Goal: Task Accomplishment & Management: Manage account settings

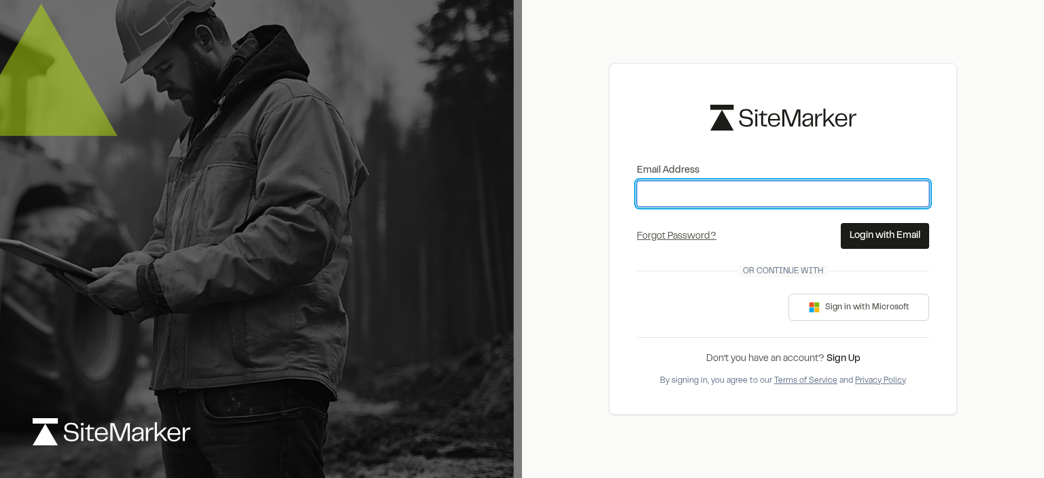
click at [691, 194] on input "Email Address" at bounding box center [783, 194] width 292 height 26
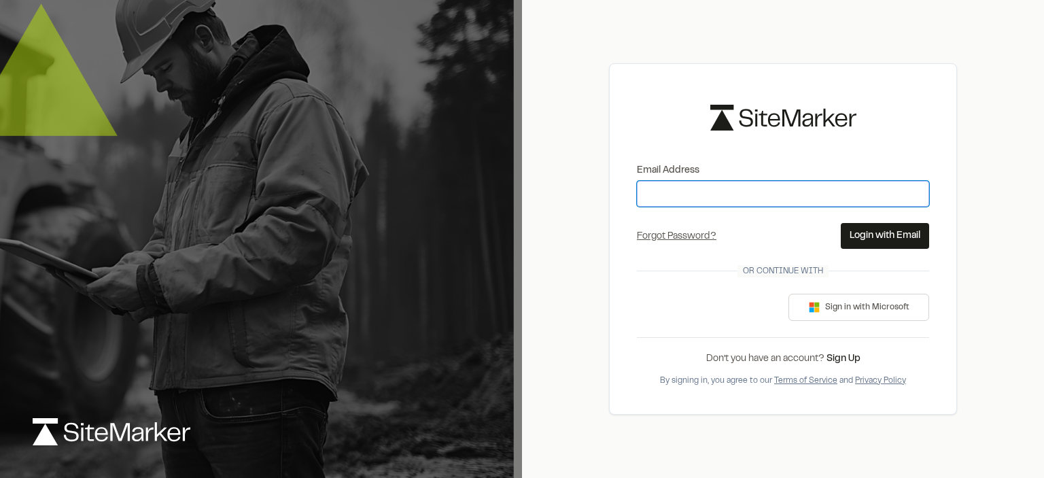
type input "**********"
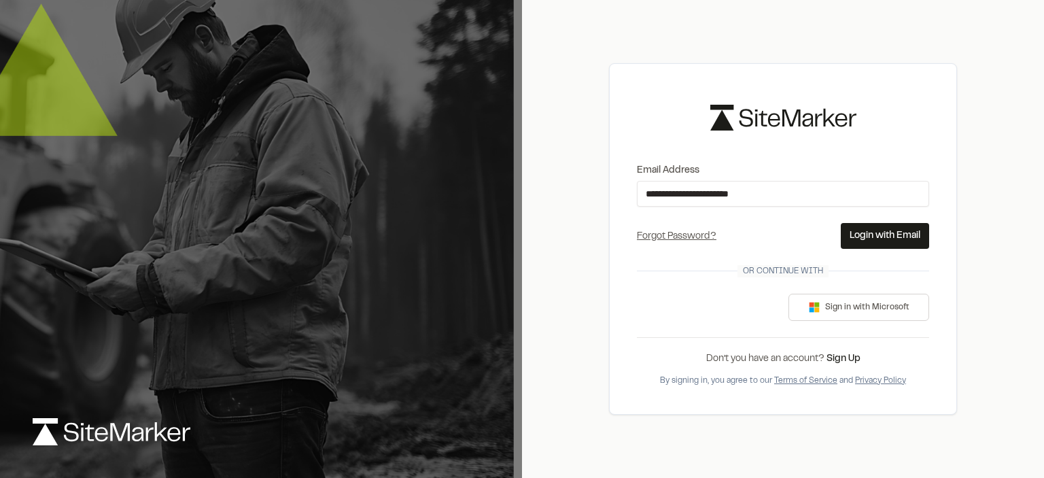
click at [880, 239] on button "Login with Email" at bounding box center [885, 236] width 88 height 26
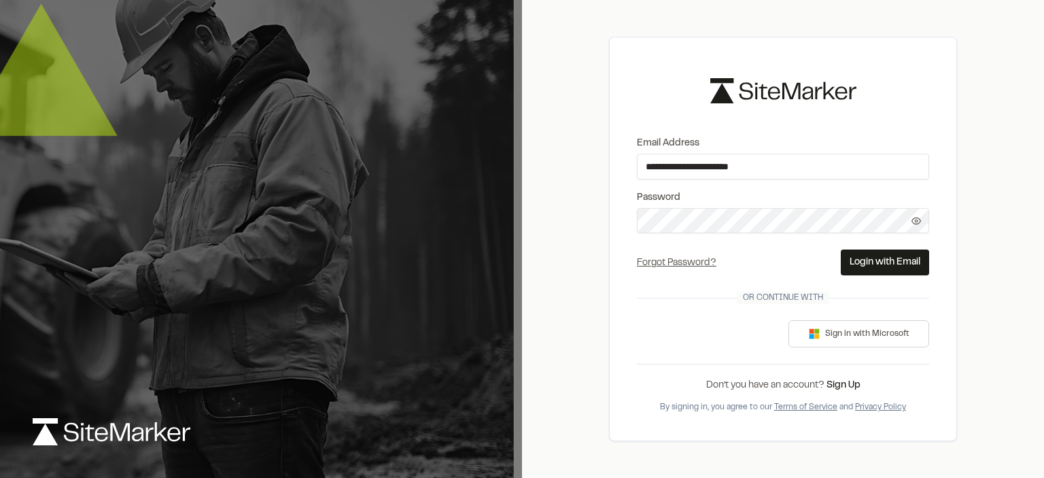
click at [872, 259] on button "Login with Email" at bounding box center [885, 262] width 88 height 26
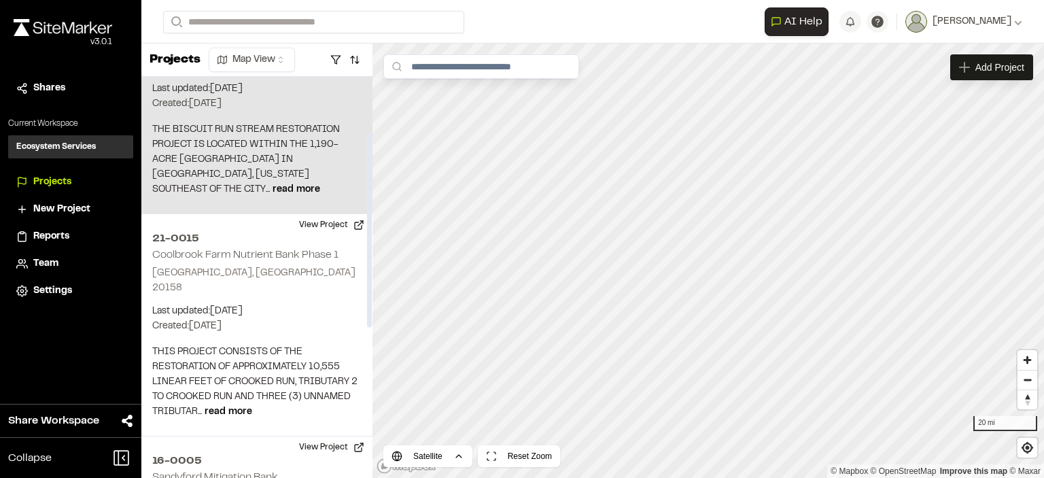
scroll to position [68, 0]
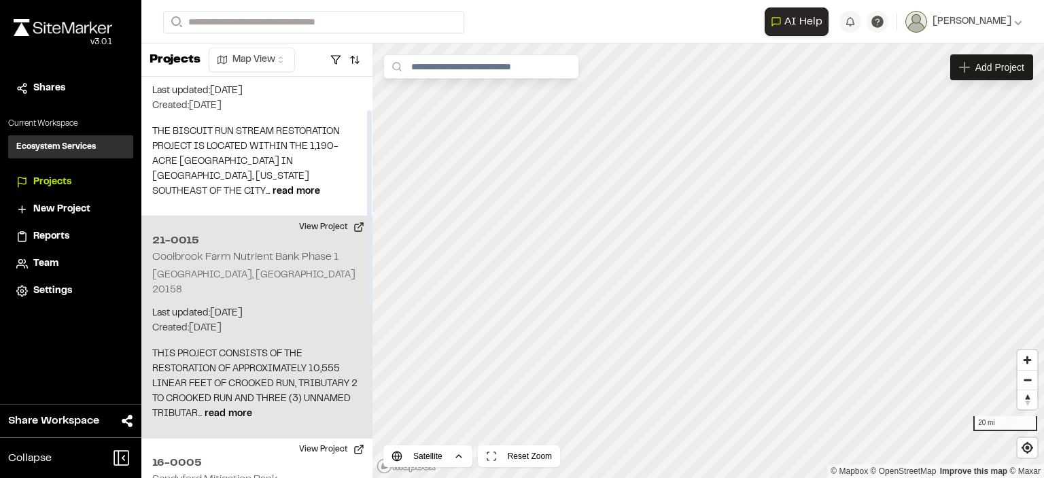
click at [178, 239] on h2 "21-0015" at bounding box center [256, 240] width 209 height 16
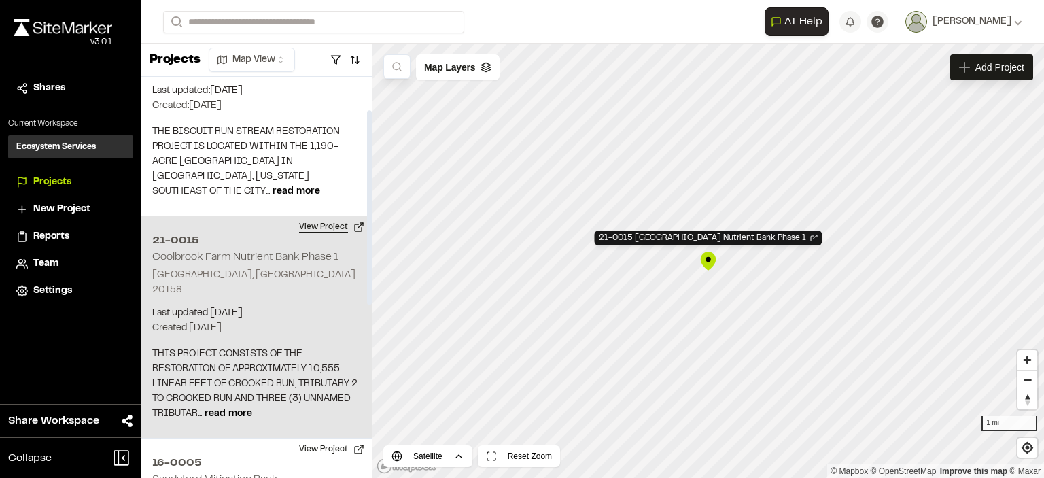
click at [330, 225] on button "View Project" at bounding box center [332, 227] width 82 height 22
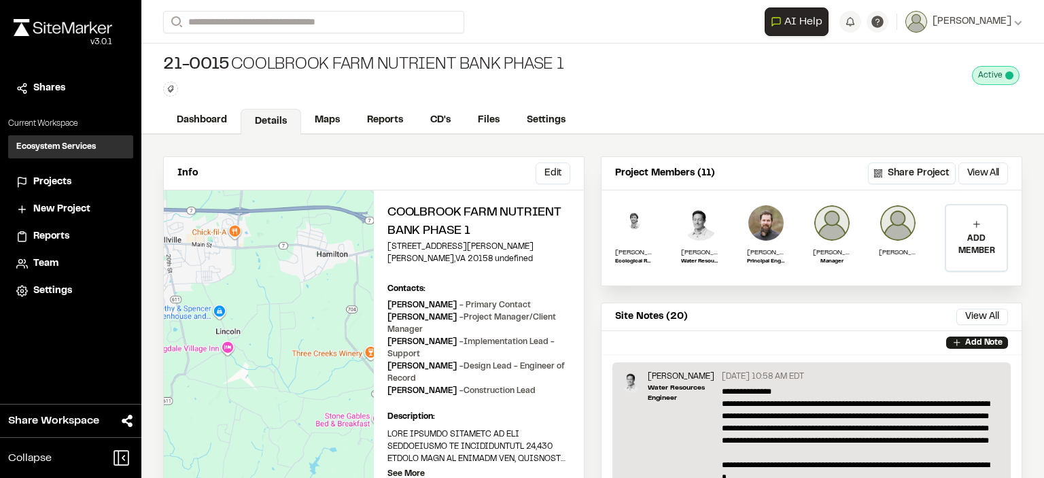
scroll to position [268, 0]
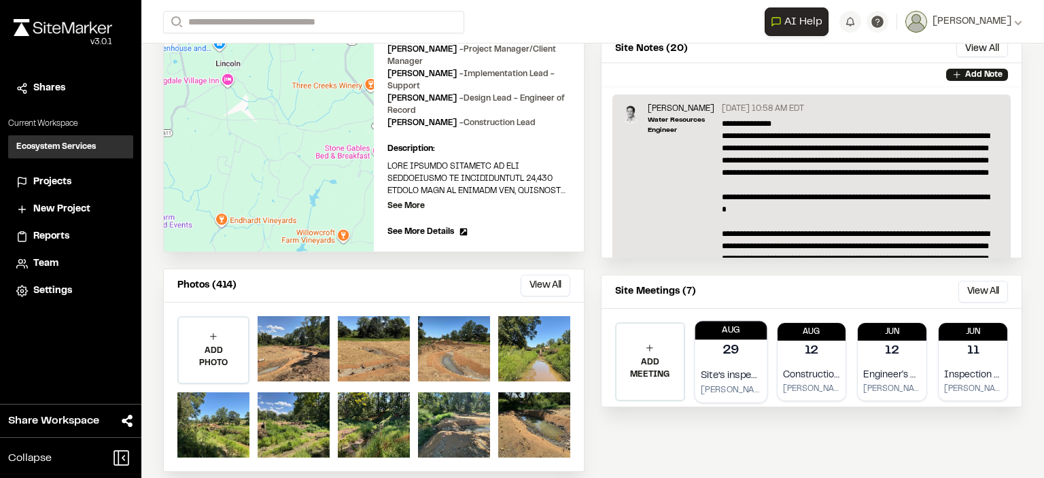
click at [712, 362] on div "Site’s inspection [DATE] [PERSON_NAME]" at bounding box center [730, 382] width 72 height 40
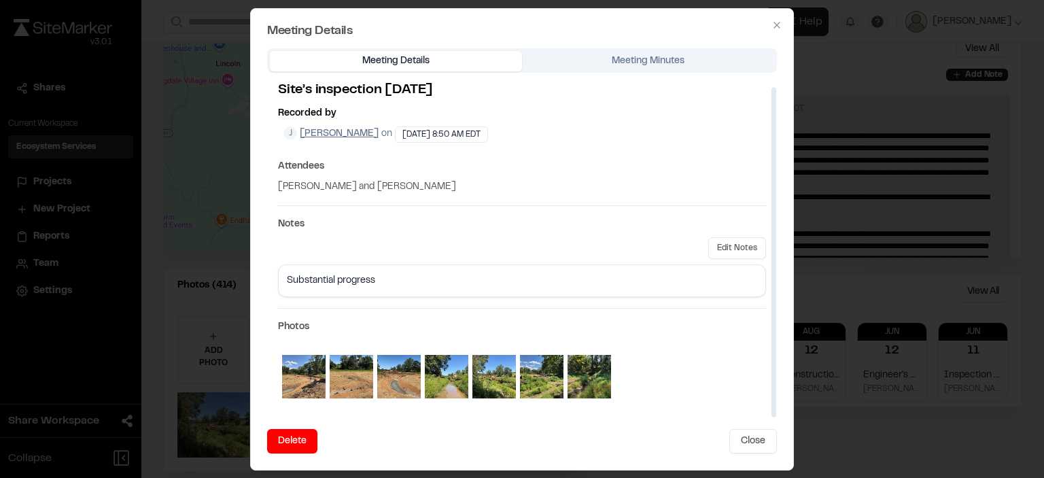
scroll to position [0, 0]
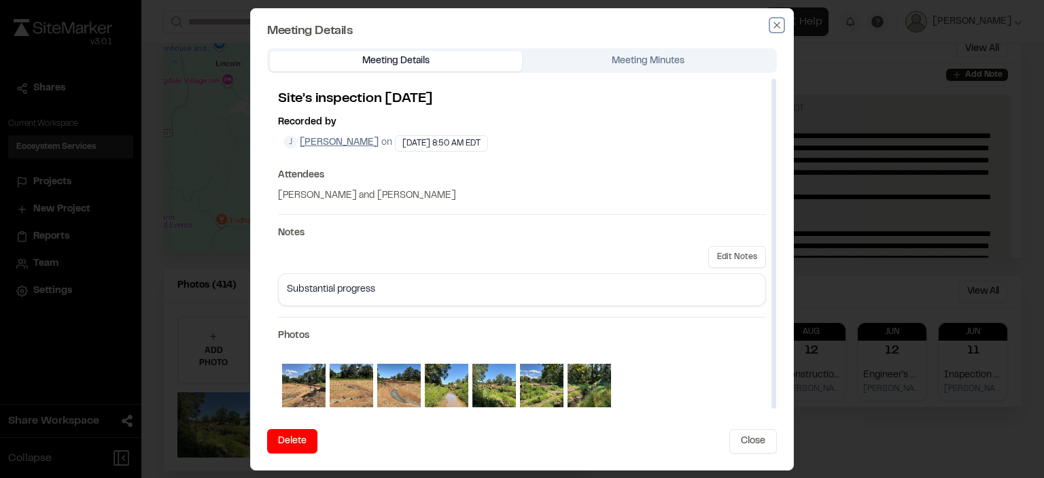
click at [775, 24] on icon "button" at bounding box center [776, 25] width 6 height 6
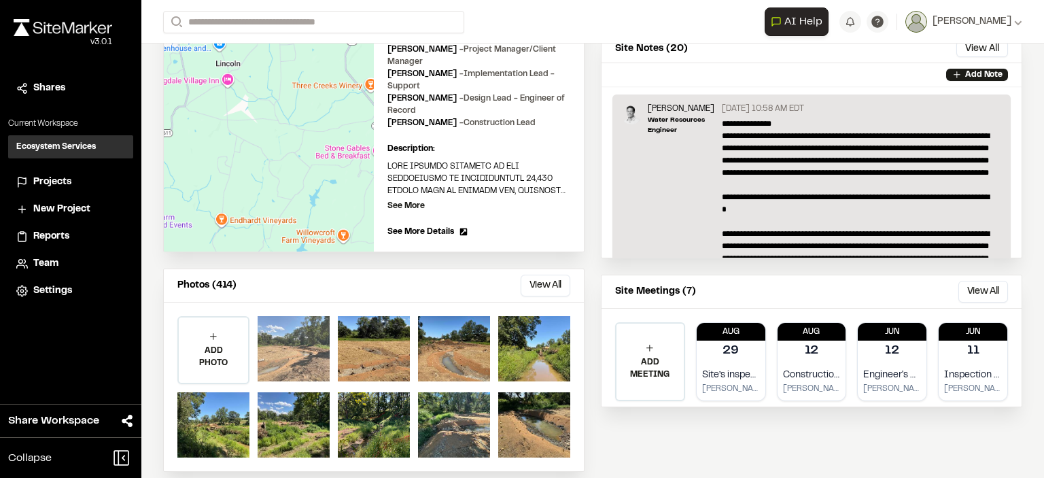
click at [298, 336] on div at bounding box center [294, 348] width 72 height 65
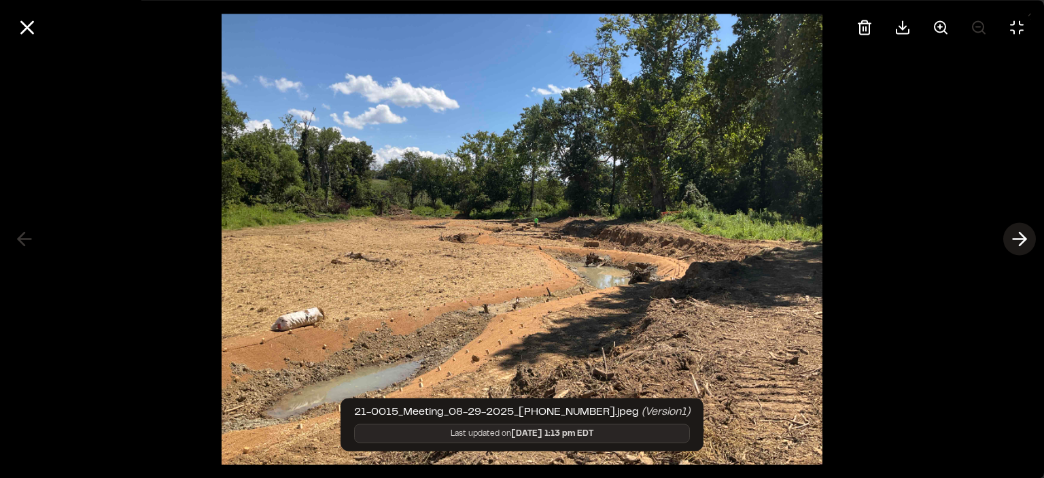
click at [1012, 237] on icon at bounding box center [1019, 239] width 22 height 23
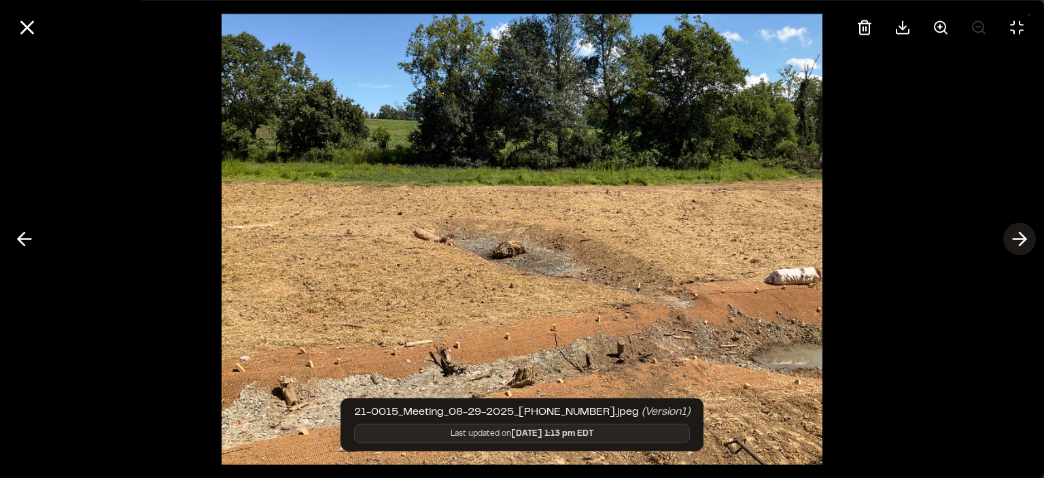
click at [1012, 237] on icon at bounding box center [1019, 239] width 22 height 23
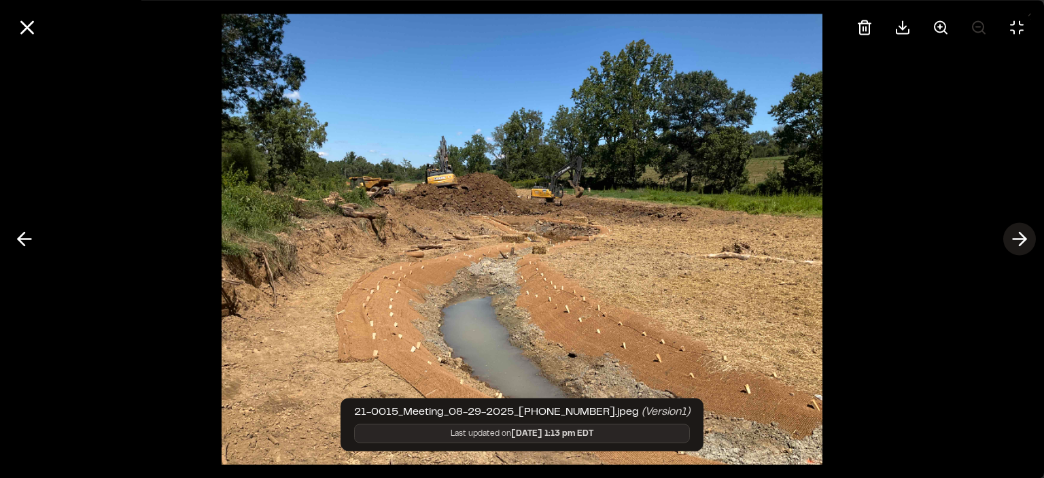
click at [1012, 237] on icon at bounding box center [1019, 239] width 22 height 23
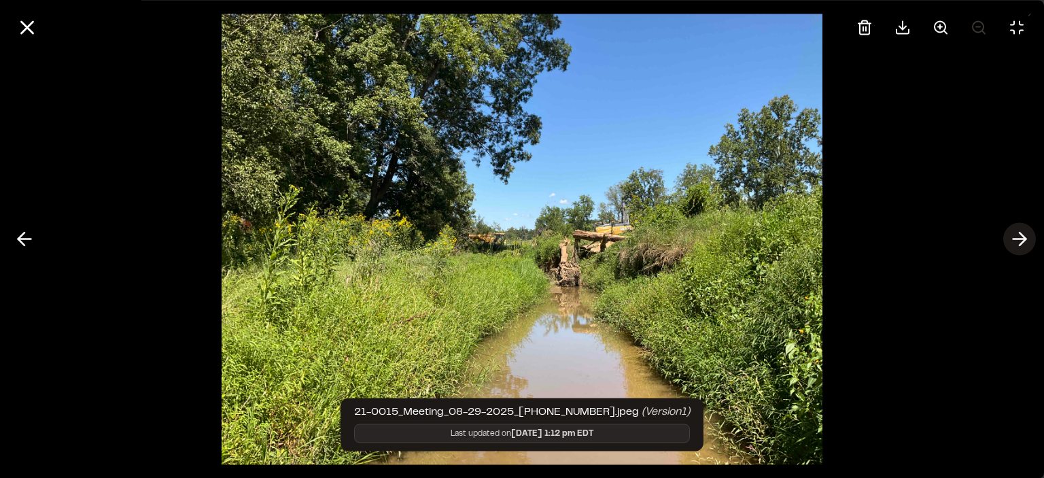
click at [1012, 237] on icon at bounding box center [1019, 239] width 22 height 23
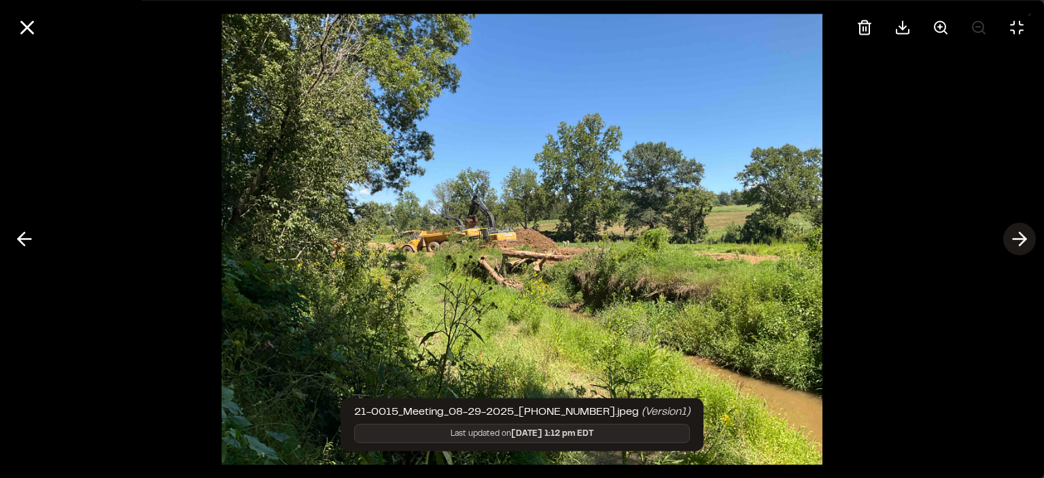
click at [1012, 237] on icon at bounding box center [1019, 239] width 22 height 23
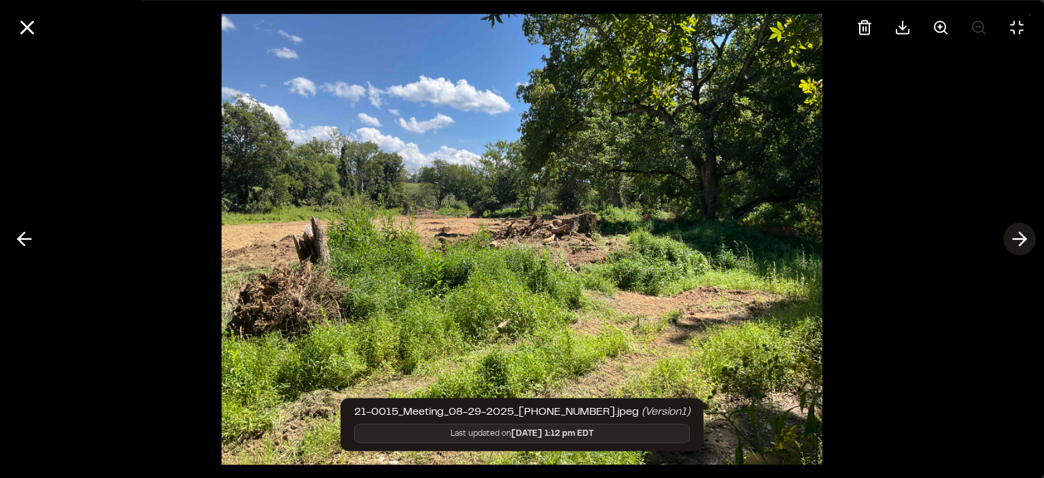
click at [1012, 237] on icon at bounding box center [1019, 239] width 22 height 23
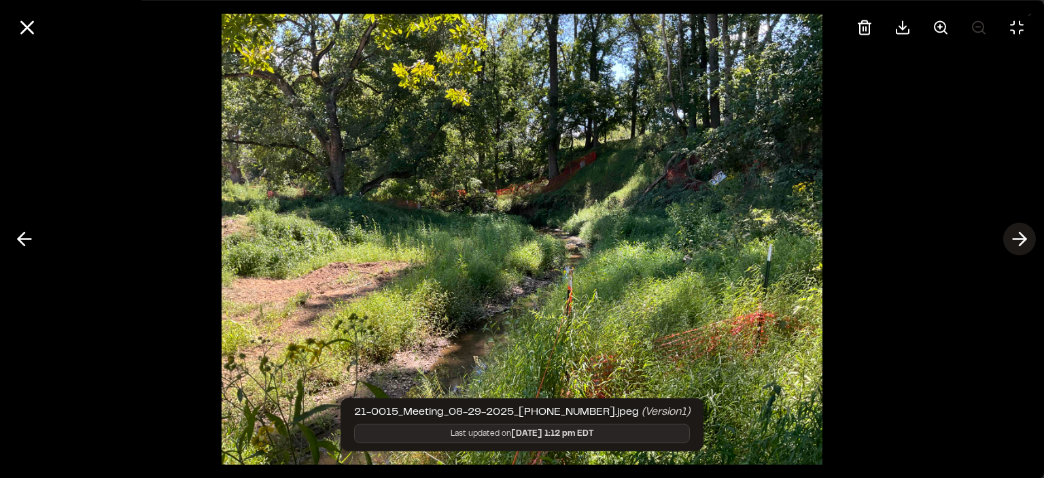
click at [1012, 237] on icon at bounding box center [1019, 239] width 22 height 23
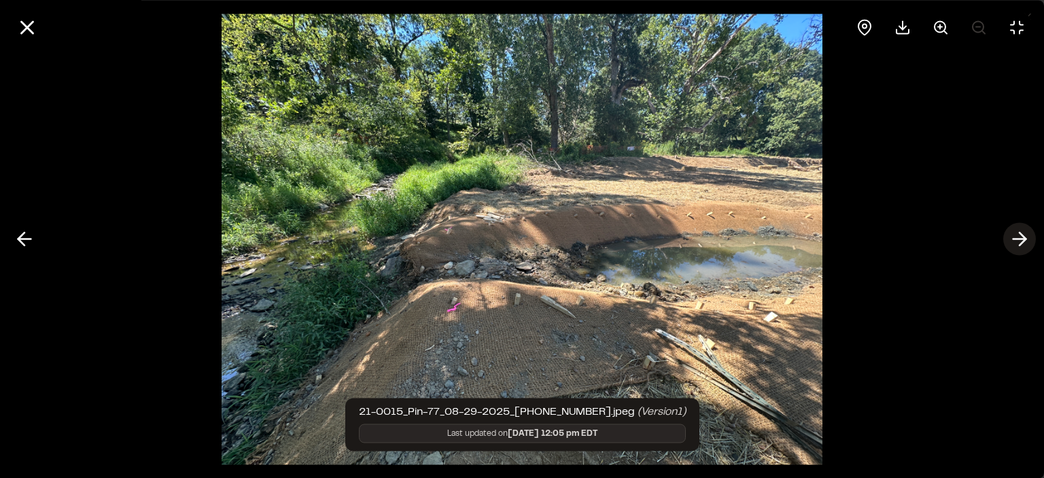
click at [1025, 237] on polyline at bounding box center [1022, 238] width 6 height 13
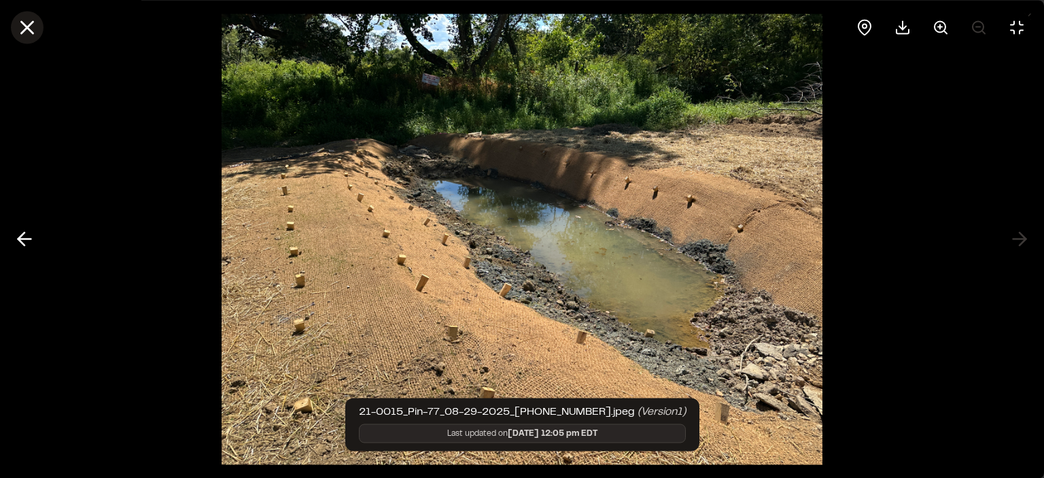
click at [26, 27] on line at bounding box center [28, 28] width 12 height 12
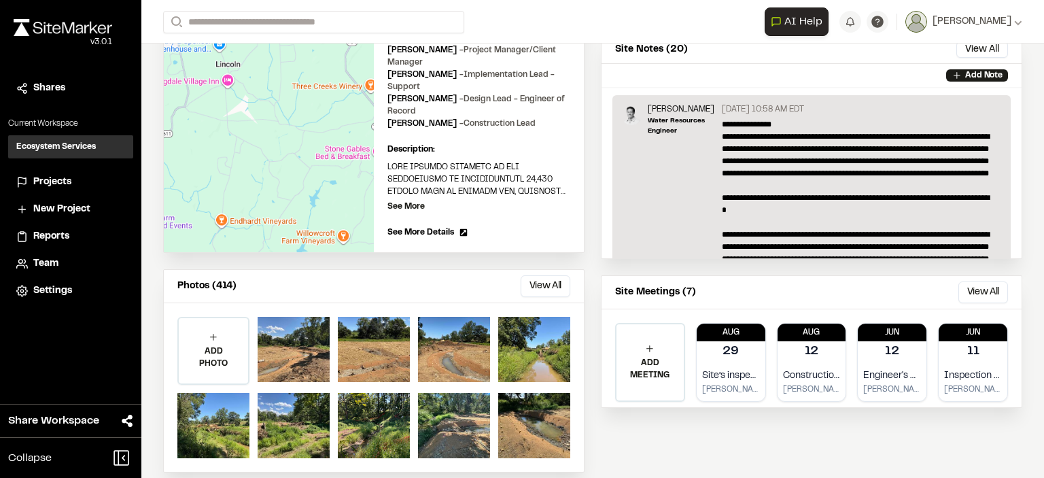
scroll to position [268, 0]
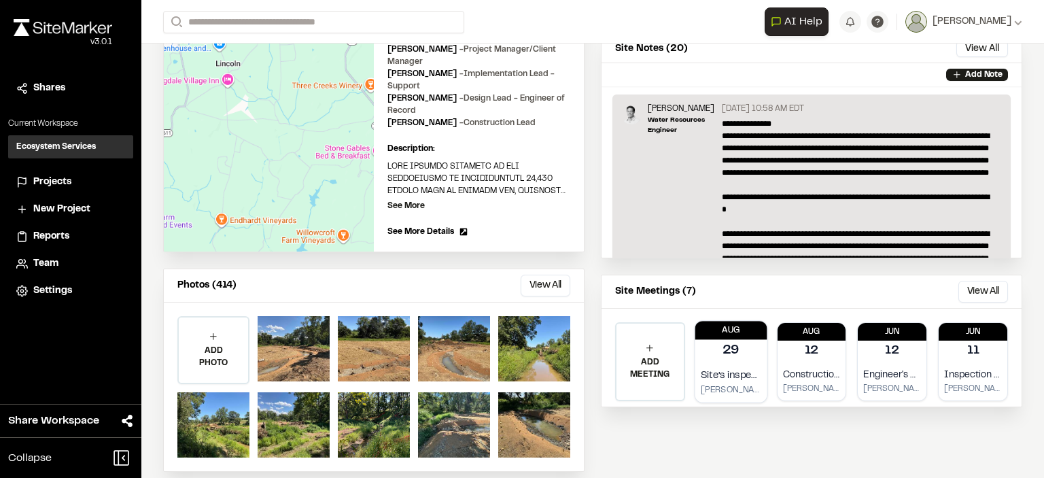
click at [726, 378] on p "Site’s inspection [DATE]" at bounding box center [731, 376] width 60 height 16
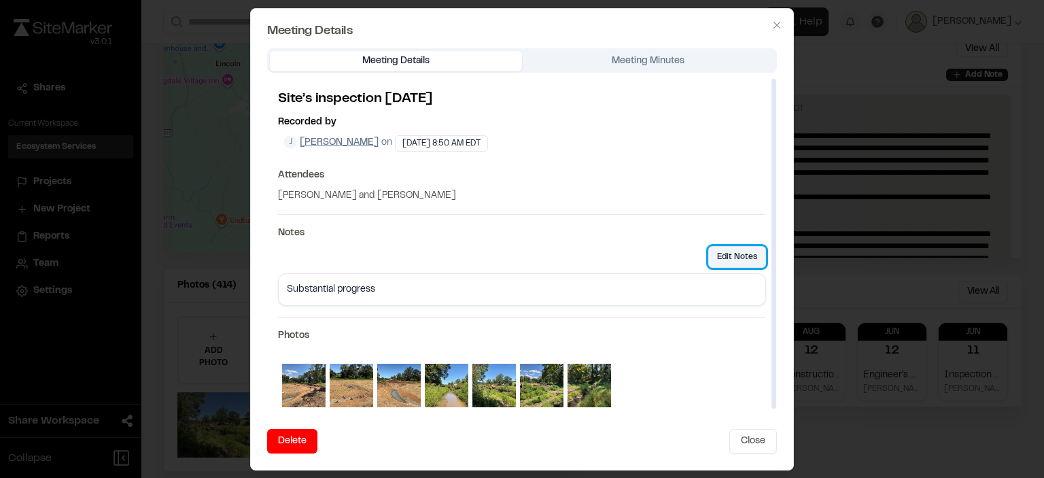
click at [740, 249] on button "Edit Notes" at bounding box center [737, 257] width 58 height 22
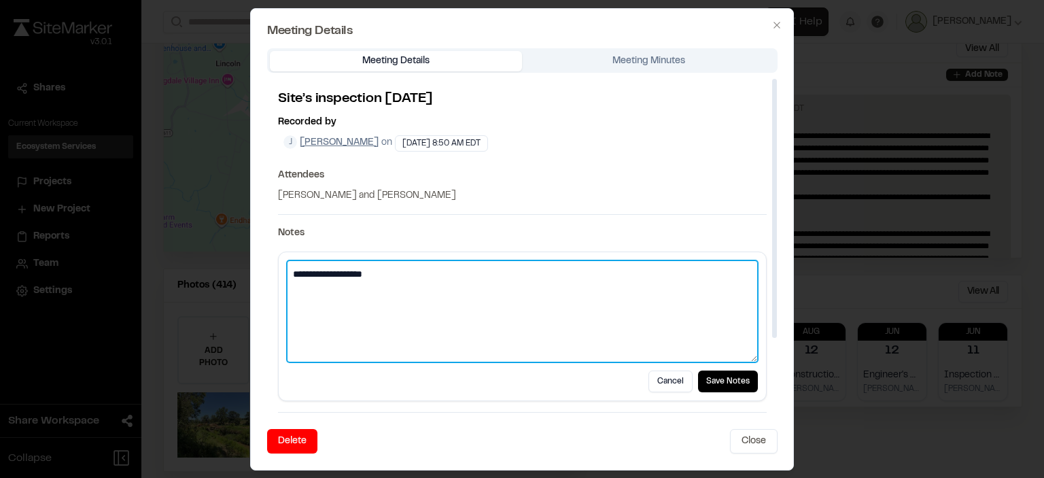
click at [391, 270] on textarea "**********" at bounding box center [522, 311] width 471 height 102
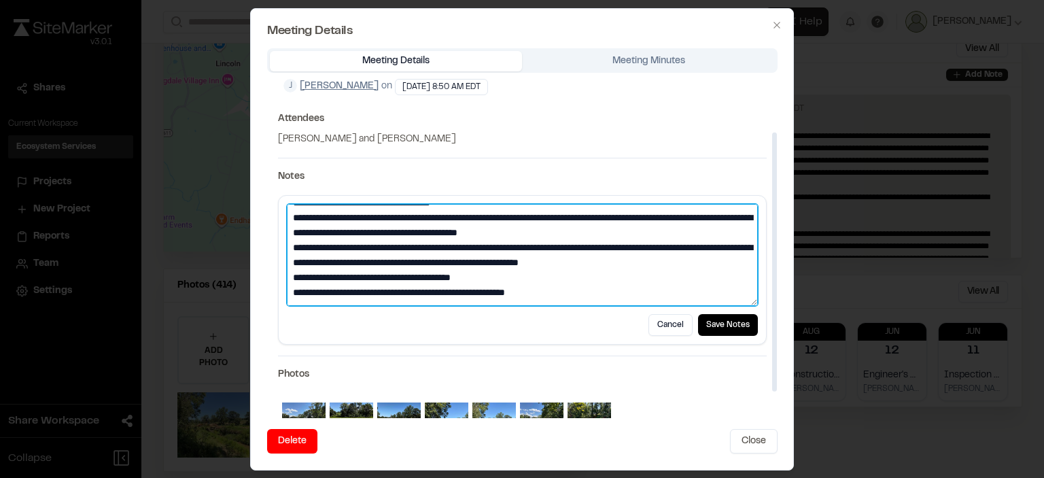
scroll to position [104, 0]
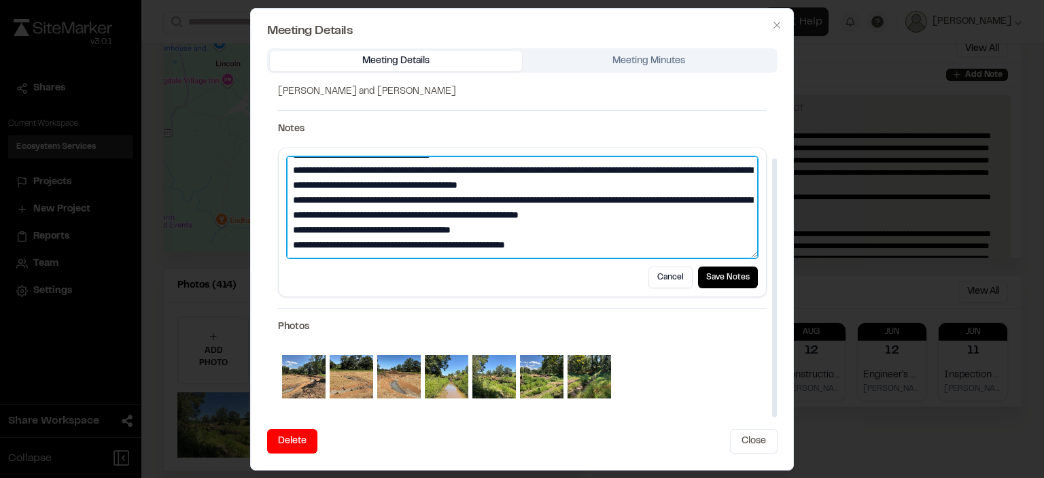
click at [578, 242] on textarea "**********" at bounding box center [522, 207] width 471 height 102
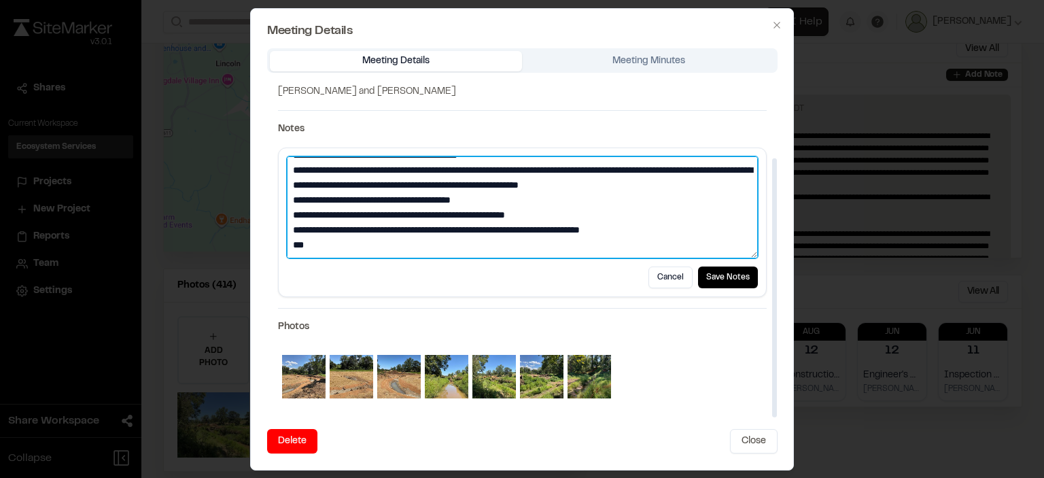
click at [365, 239] on textarea "**********" at bounding box center [522, 207] width 471 height 102
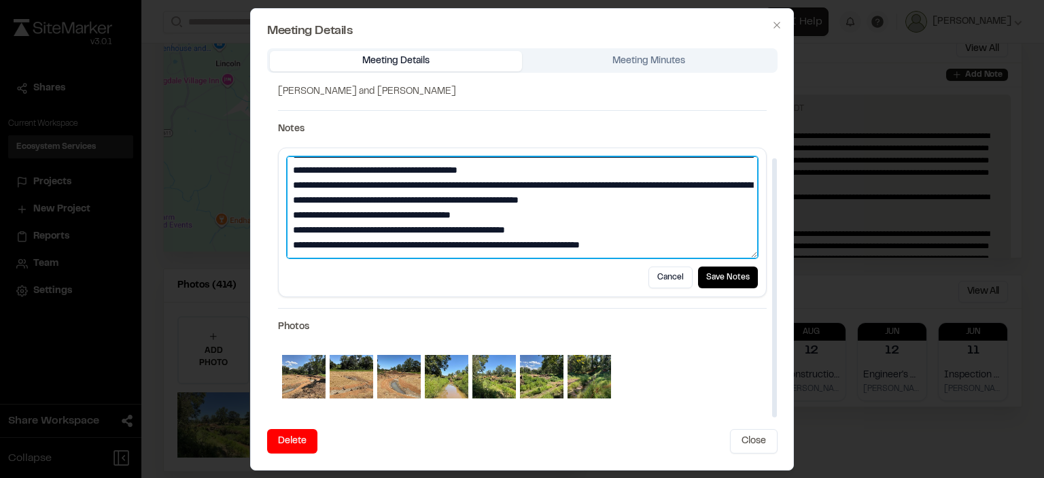
scroll to position [89, 0]
type textarea "**********"
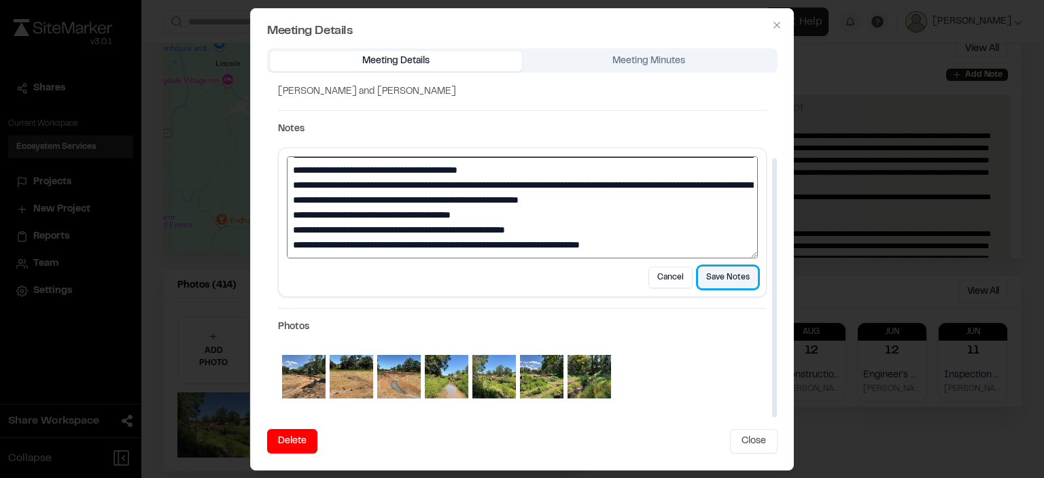
click at [735, 279] on button "Save Notes" at bounding box center [728, 277] width 60 height 22
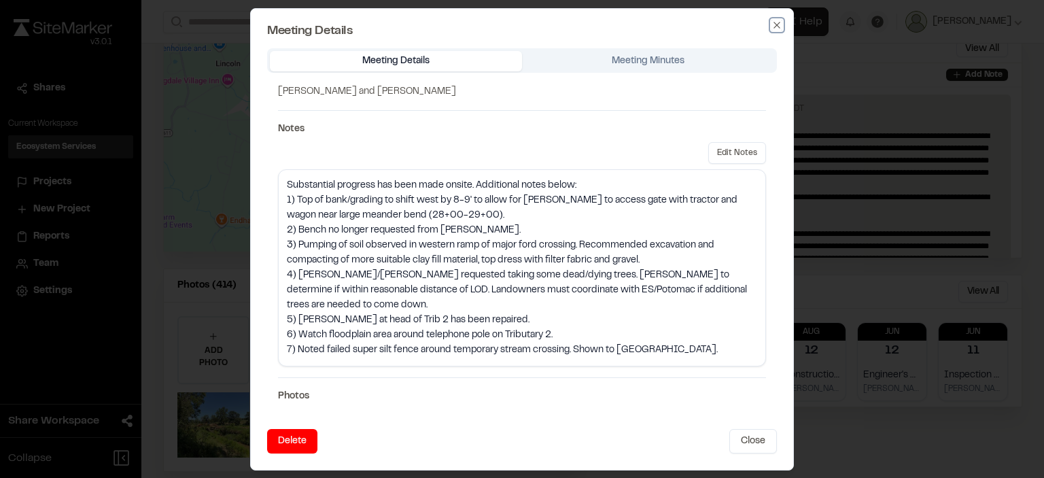
click at [777, 27] on icon "button" at bounding box center [776, 25] width 11 height 11
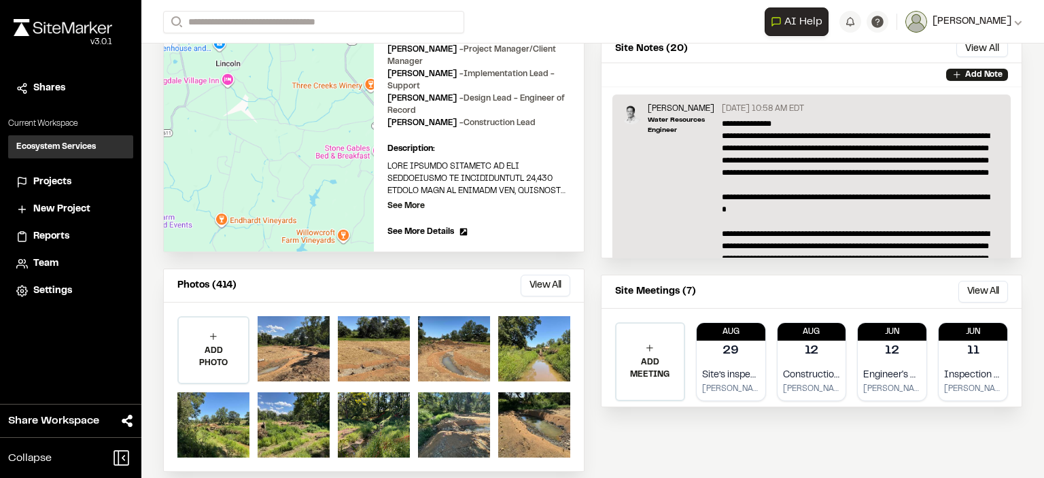
click at [968, 16] on span "[PERSON_NAME]" at bounding box center [971, 21] width 79 height 15
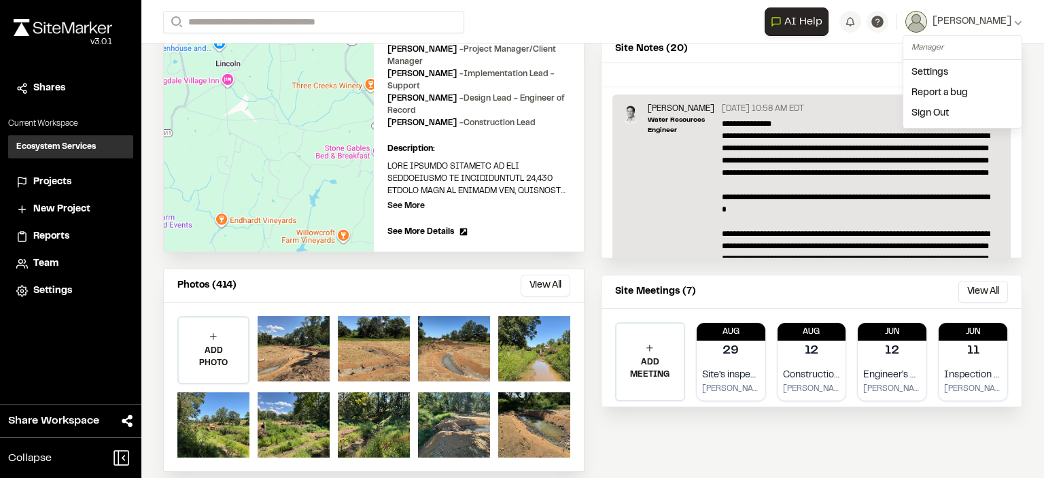
click at [962, 116] on link "Sign Out" at bounding box center [962, 113] width 118 height 20
